Goal: Navigation & Orientation: Understand site structure

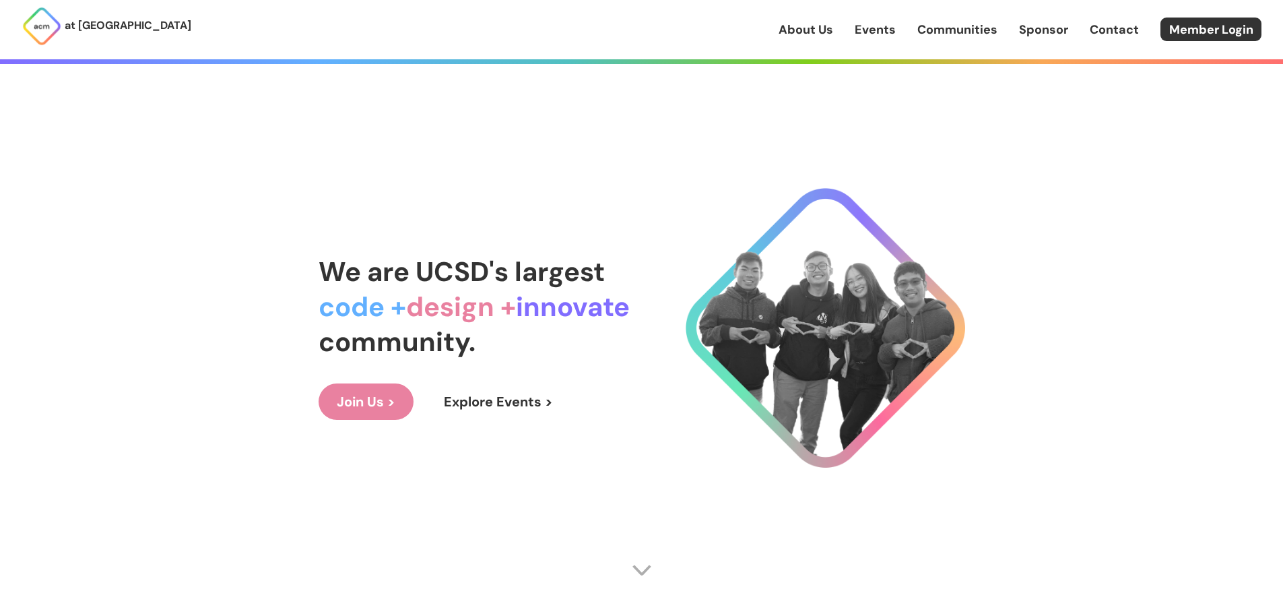
click at [969, 27] on link "Communities" at bounding box center [957, 30] width 80 height 18
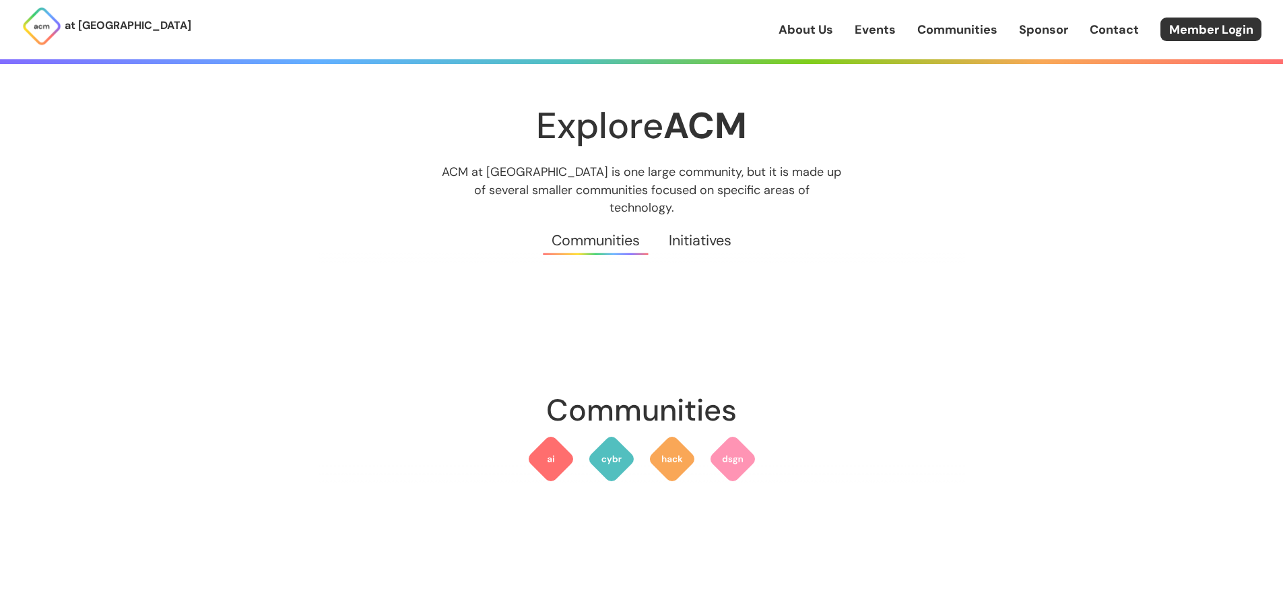
click at [48, 26] on img at bounding box center [42, 26] width 40 height 40
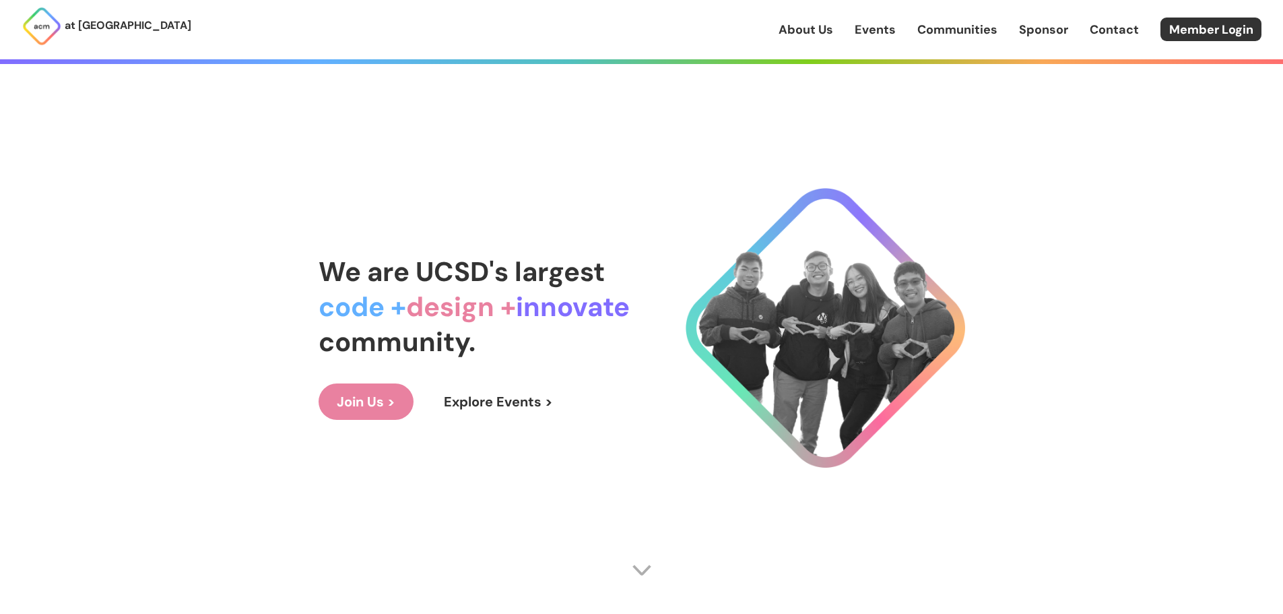
click at [808, 28] on link "About Us" at bounding box center [806, 30] width 55 height 18
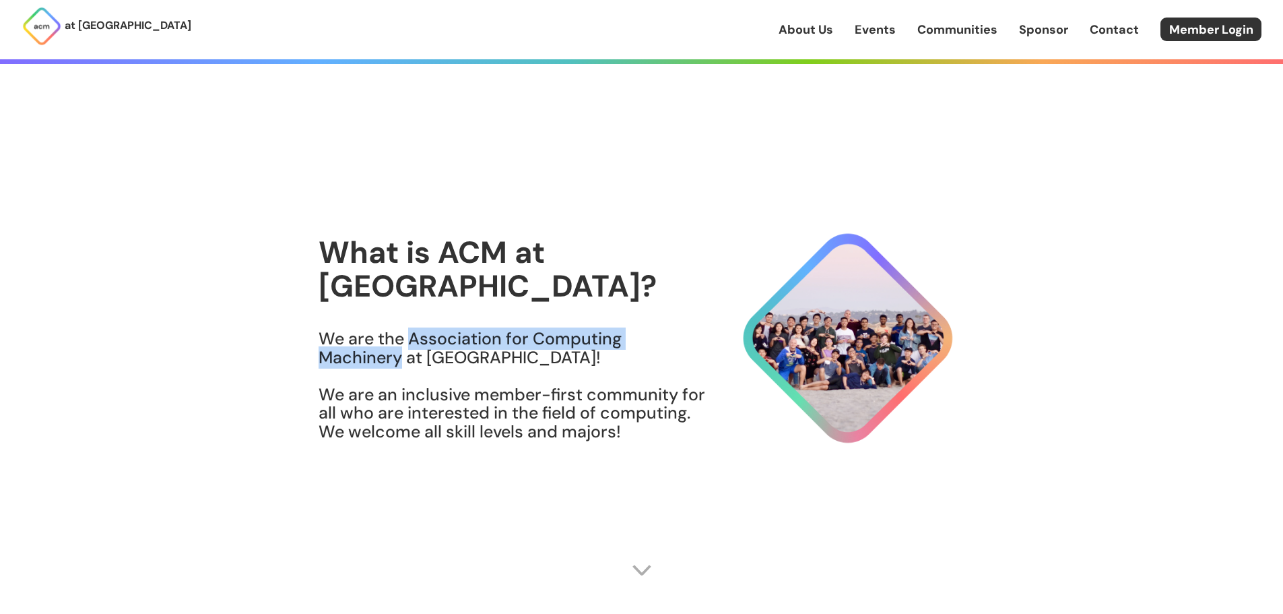
drag, startPoint x: 407, startPoint y: 321, endPoint x: 398, endPoint y: 346, distance: 26.4
click at [398, 346] on h3 "We are the Association for Computing Machinery at [GEOGRAPHIC_DATA]! We are an …" at bounding box center [513, 384] width 388 height 111
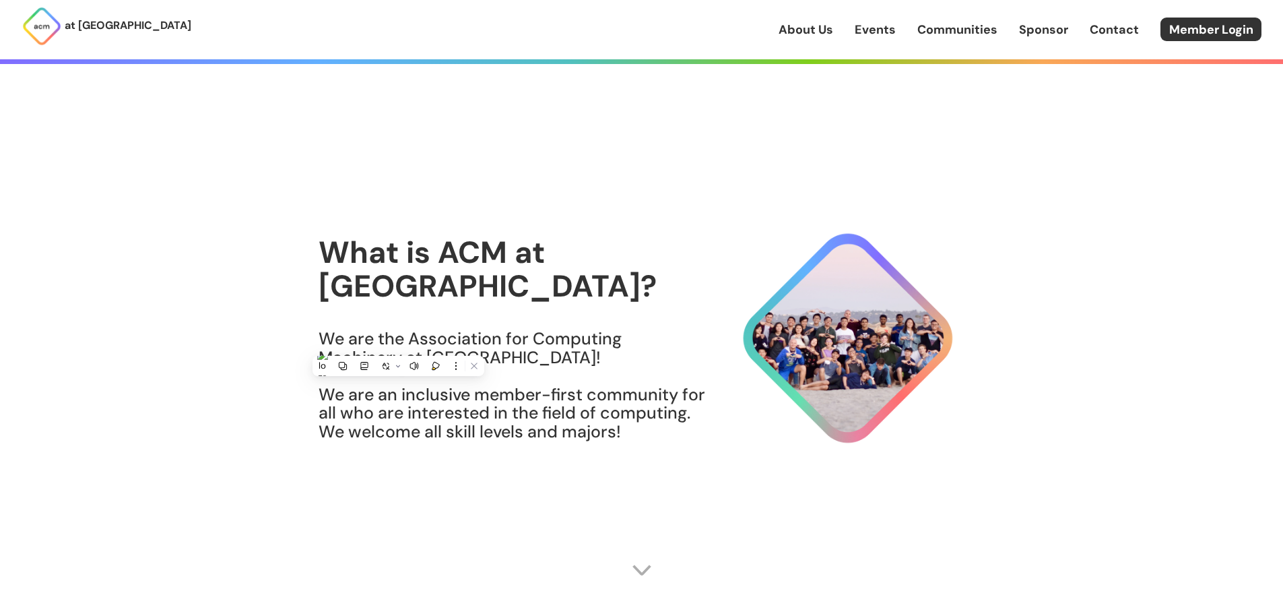
click at [467, 422] on h3 "We are the Association for Computing Machinery at [GEOGRAPHIC_DATA]! We are an …" at bounding box center [513, 384] width 388 height 111
